Goal: Check status: Check status

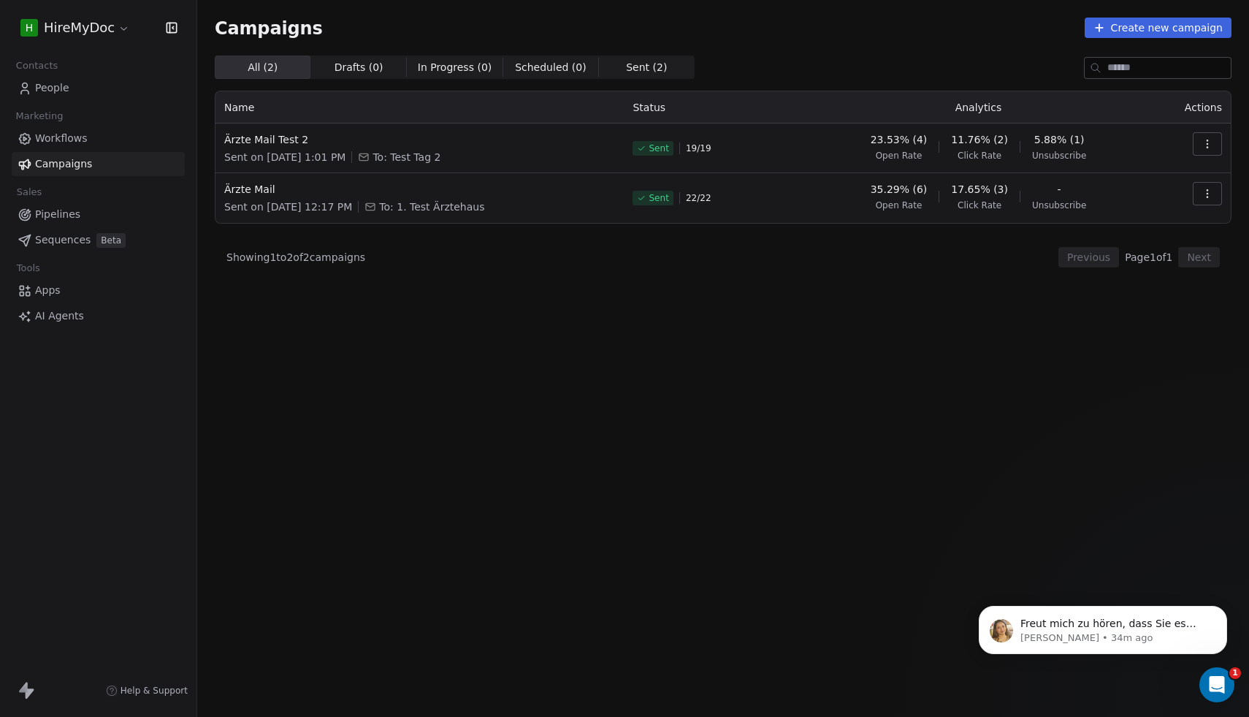
click at [1214, 141] on button "button" at bounding box center [1207, 143] width 29 height 23
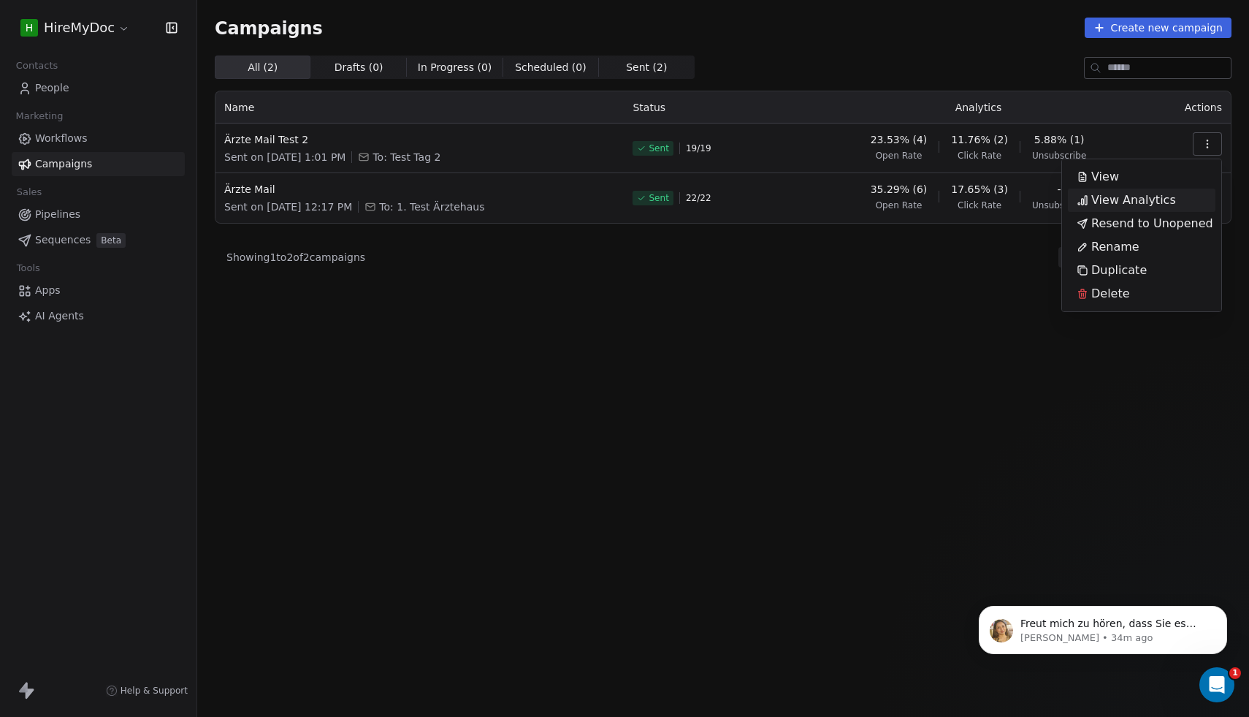
click at [1130, 202] on span "View Analytics" at bounding box center [1133, 200] width 85 height 18
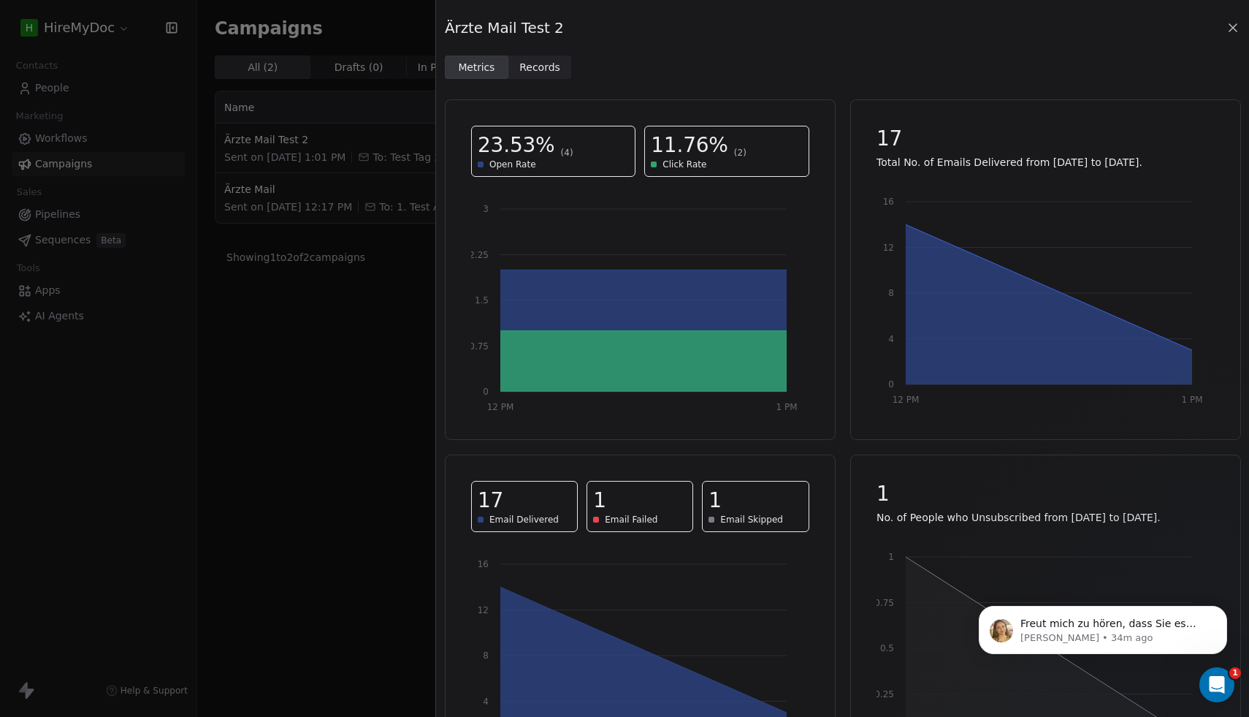
click at [523, 71] on span "Records" at bounding box center [539, 67] width 41 height 15
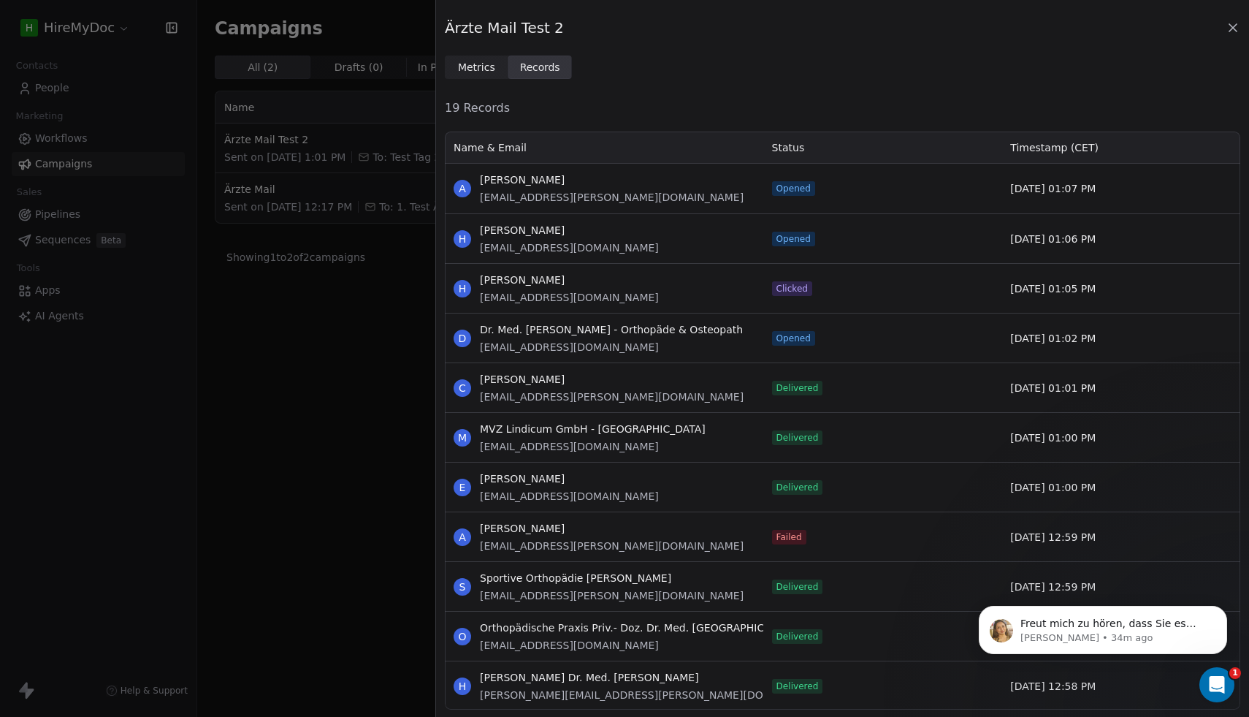
scroll to position [579, 796]
click at [1232, 28] on icon at bounding box center [1233, 27] width 15 height 15
